Goal: Task Accomplishment & Management: Manage account settings

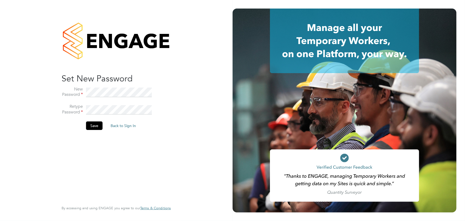
click at [94, 126] on button "Save" at bounding box center [94, 125] width 17 height 9
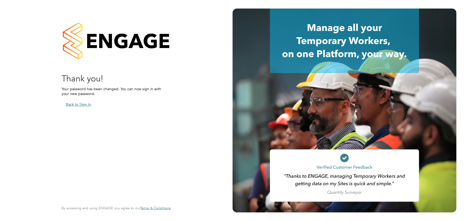
click at [80, 104] on button "Back to Sign In" at bounding box center [79, 104] width 34 height 9
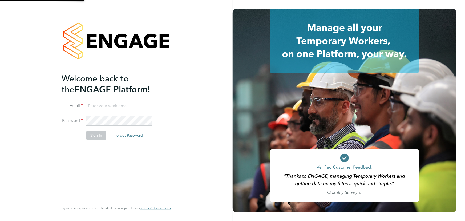
type input "dean.bridgeman@uk.g4s.com"
click at [137, 101] on input "dean.bridgeman@uk.g4s.com" at bounding box center [119, 106] width 66 height 10
click at [101, 135] on button "Sign In" at bounding box center [96, 135] width 20 height 9
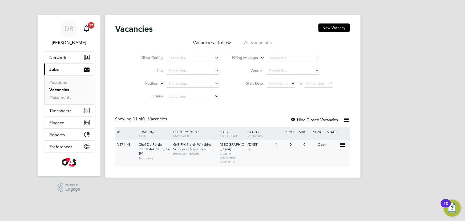
click at [202, 150] on span "G4S FM North Wiltshire Schools - Operational" at bounding box center [192, 146] width 38 height 9
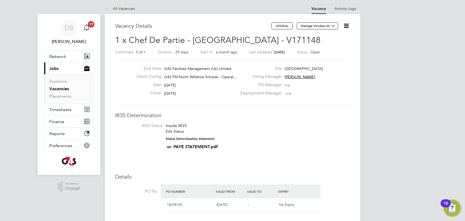
scroll to position [2, 0]
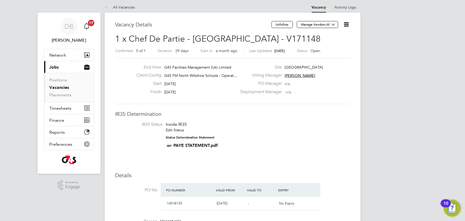
click at [346, 26] on icon at bounding box center [346, 24] width 7 height 7
click at [326, 101] on div "End Hirer G4S Facilities Management (Uk) Limited Client Config G4S FM North Wil…" at bounding box center [232, 81] width 234 height 46
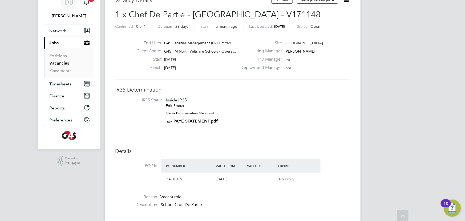
scroll to position [0, 0]
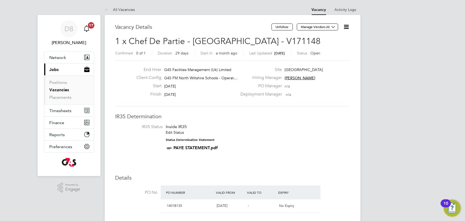
click at [88, 30] on icon "Main navigation" at bounding box center [86, 28] width 6 height 6
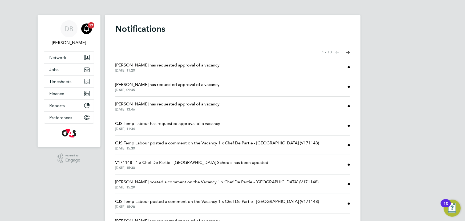
click at [170, 64] on span "Alice Collier has requested approval of a vacancy" at bounding box center [167, 65] width 104 height 6
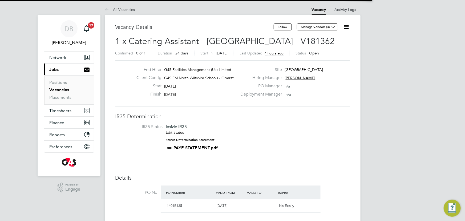
scroll to position [16, 37]
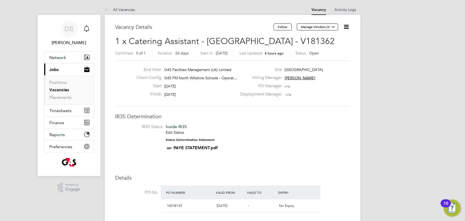
click at [347, 25] on icon at bounding box center [346, 26] width 7 height 7
click at [310, 91] on div "PO Manager n/a" at bounding box center [294, 87] width 115 height 8
click at [64, 89] on link "Vacancies" at bounding box center [60, 89] width 20 height 5
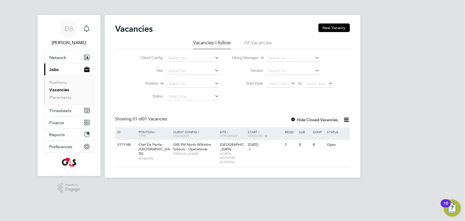
click at [251, 40] on li "All Vacancies" at bounding box center [258, 44] width 28 height 10
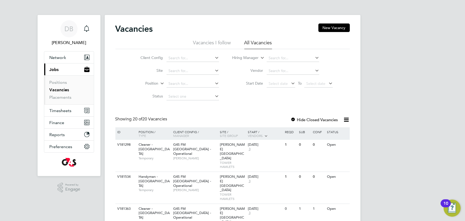
click at [44, 63] on button "Current page: Jobs" at bounding box center [69, 69] width 50 height 12
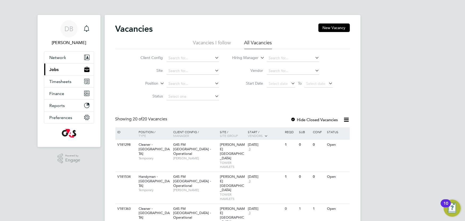
click at [44, 63] on button "Current page: Jobs" at bounding box center [69, 69] width 50 height 12
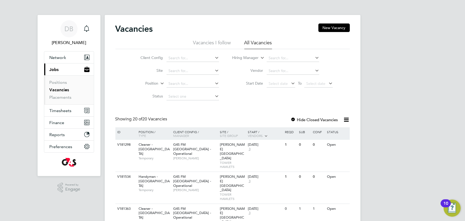
click at [44, 63] on button "Current page: Jobs" at bounding box center [69, 69] width 50 height 12
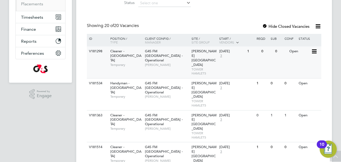
scroll to position [63, 0]
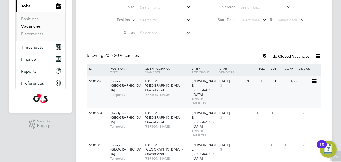
click at [310, 82] on div "Open" at bounding box center [299, 81] width 23 height 10
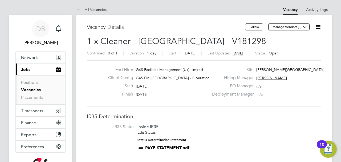
click at [319, 27] on icon at bounding box center [318, 26] width 7 height 7
